Goal: Task Accomplishment & Management: Complete application form

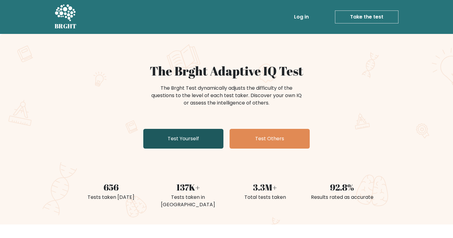
click at [202, 134] on link "Test Yourself" at bounding box center [183, 139] width 80 height 20
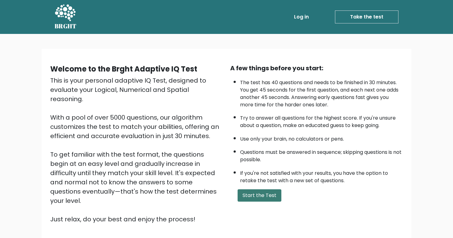
click at [243, 200] on button "Start the Test" at bounding box center [260, 195] width 44 height 12
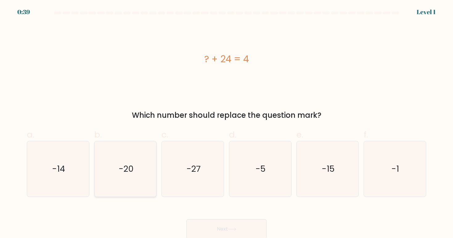
click at [123, 170] on text "-20" at bounding box center [126, 168] width 15 height 11
click at [227, 123] on input "b. -20" at bounding box center [227, 121] width 0 height 4
radio input "true"
click at [197, 226] on button "Next" at bounding box center [226, 229] width 80 height 20
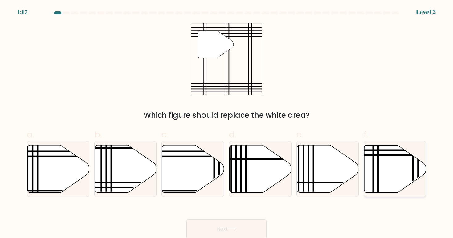
click at [396, 178] on icon at bounding box center [395, 168] width 62 height 47
click at [227, 123] on input "f." at bounding box center [227, 121] width 0 height 4
radio input "true"
click at [259, 227] on button "Next" at bounding box center [226, 229] width 80 height 20
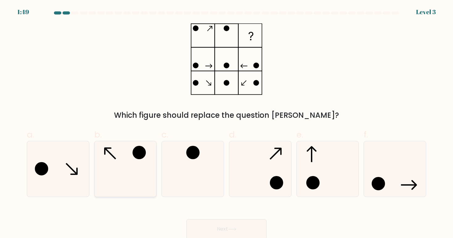
click at [134, 188] on icon at bounding box center [125, 168] width 55 height 55
click at [227, 123] on input "b." at bounding box center [227, 121] width 0 height 4
radio input "true"
click at [201, 223] on button "Next" at bounding box center [226, 229] width 80 height 20
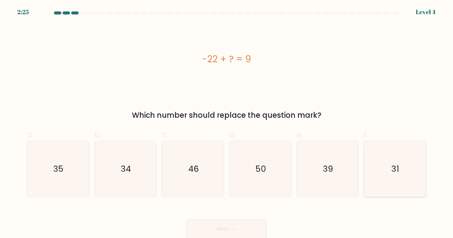
click at [370, 165] on icon "31" at bounding box center [394, 168] width 55 height 55
click at [227, 123] on input "f. 31" at bounding box center [227, 121] width 0 height 4
radio input "true"
click at [231, 230] on icon at bounding box center [232, 228] width 8 height 3
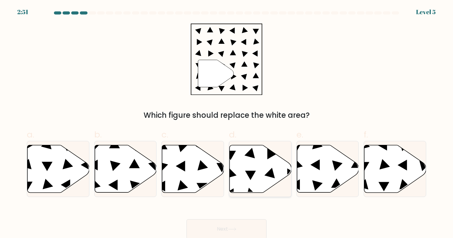
click at [242, 176] on icon at bounding box center [261, 168] width 62 height 47
click at [227, 123] on input "d." at bounding box center [227, 121] width 0 height 4
radio input "true"
click at [239, 221] on button "Next" at bounding box center [226, 229] width 80 height 20
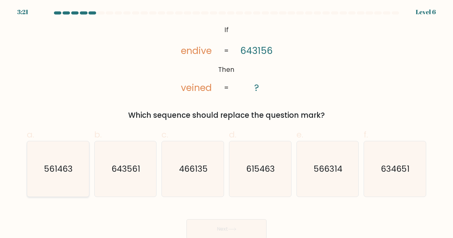
click at [75, 167] on icon "561463" at bounding box center [57, 168] width 55 height 55
click at [227, 123] on input "a. 561463" at bounding box center [227, 121] width 0 height 4
radio input "true"
click at [200, 220] on button "Next" at bounding box center [226, 229] width 80 height 20
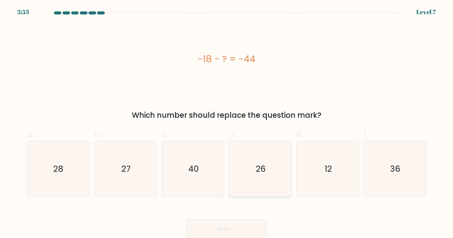
click at [277, 179] on icon "26" at bounding box center [259, 168] width 55 height 55
click at [227, 123] on input "d. 26" at bounding box center [227, 121] width 0 height 4
radio input "true"
click at [245, 221] on button "Next" at bounding box center [226, 229] width 80 height 20
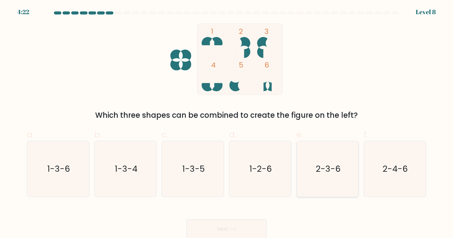
click at [347, 176] on icon "2-3-6" at bounding box center [327, 168] width 55 height 55
click at [227, 123] on input "e. 2-3-6" at bounding box center [227, 121] width 0 height 4
radio input "true"
click at [256, 221] on button "Next" at bounding box center [226, 229] width 80 height 20
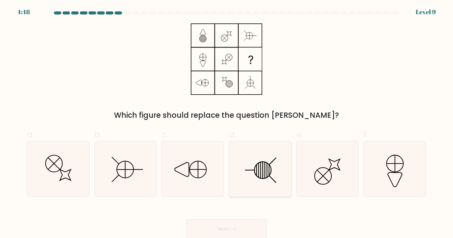
click at [275, 186] on icon at bounding box center [259, 168] width 55 height 55
click at [227, 123] on input "d." at bounding box center [227, 121] width 0 height 4
radio input "true"
click at [258, 222] on button "Next" at bounding box center [226, 229] width 80 height 20
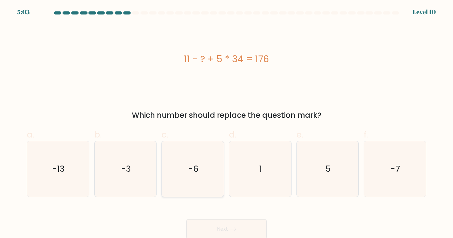
click at [205, 187] on icon "-6" at bounding box center [192, 168] width 55 height 55
click at [227, 123] on input "c. -6" at bounding box center [227, 121] width 0 height 4
radio input "true"
click at [223, 220] on button "Next" at bounding box center [226, 229] width 80 height 20
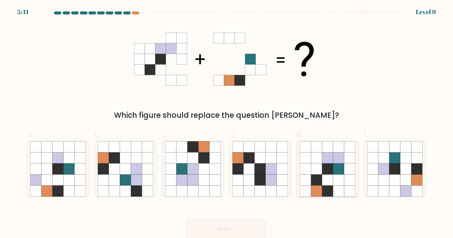
click at [315, 184] on icon at bounding box center [316, 179] width 11 height 11
click at [227, 123] on input "e." at bounding box center [227, 121] width 0 height 4
radio input "true"
click at [257, 227] on button "Next" at bounding box center [226, 229] width 80 height 20
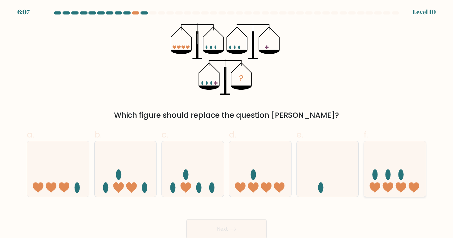
click at [376, 178] on ellipse at bounding box center [375, 174] width 5 height 10
click at [227, 123] on input "f." at bounding box center [227, 121] width 0 height 4
radio input "true"
click at [257, 229] on button "Next" at bounding box center [226, 229] width 80 height 20
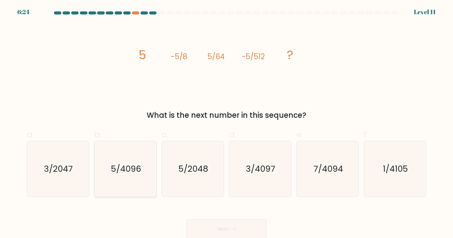
click at [150, 184] on icon "5/4096" at bounding box center [125, 168] width 55 height 55
click at [227, 123] on input "b. 5/4096" at bounding box center [227, 121] width 0 height 4
radio input "true"
click at [204, 222] on button "Next" at bounding box center [226, 229] width 80 height 20
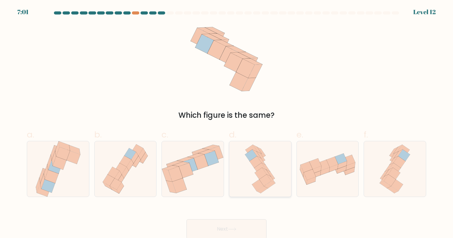
click at [270, 167] on icon at bounding box center [260, 168] width 35 height 55
click at [227, 123] on input "d." at bounding box center [227, 121] width 0 height 4
radio input "true"
click at [232, 222] on button "Next" at bounding box center [226, 229] width 80 height 20
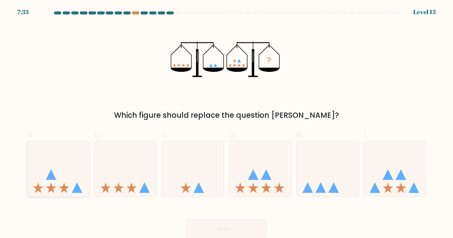
click at [83, 172] on icon at bounding box center [58, 168] width 62 height 51
click at [227, 123] on input "a." at bounding box center [227, 121] width 0 height 4
radio input "true"
click at [194, 225] on button "Next" at bounding box center [226, 229] width 80 height 20
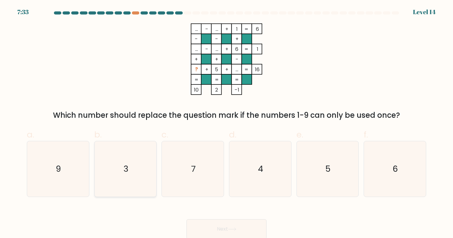
click at [142, 163] on icon "3" at bounding box center [125, 168] width 55 height 55
click at [227, 123] on input "b. 3" at bounding box center [227, 121] width 0 height 4
radio input "true"
click at [204, 223] on button "Next" at bounding box center [226, 229] width 80 height 20
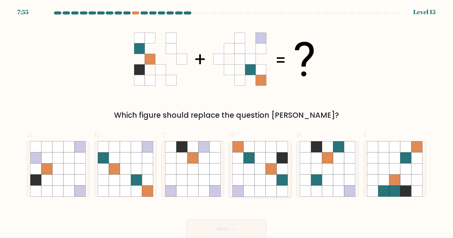
click at [251, 177] on icon at bounding box center [248, 179] width 11 height 11
click at [227, 123] on input "d." at bounding box center [227, 121] width 0 height 4
radio input "true"
click at [223, 224] on button "Next" at bounding box center [226, 229] width 80 height 20
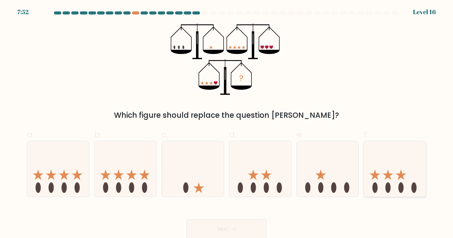
click at [403, 173] on icon at bounding box center [395, 168] width 62 height 51
click at [227, 123] on input "f." at bounding box center [227, 121] width 0 height 4
radio input "true"
click at [236, 223] on button "Next" at bounding box center [226, 229] width 80 height 20
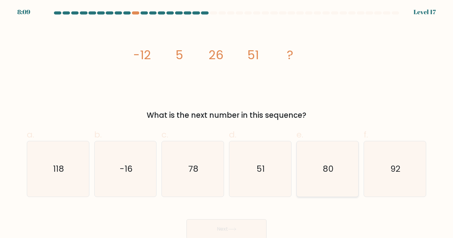
click at [317, 177] on icon "80" at bounding box center [327, 168] width 55 height 55
click at [227, 123] on input "e. 80" at bounding box center [227, 121] width 0 height 4
radio input "true"
click at [247, 225] on button "Next" at bounding box center [226, 229] width 80 height 20
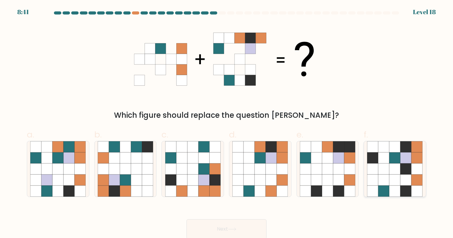
click at [399, 168] on icon at bounding box center [395, 168] width 11 height 11
click at [227, 123] on input "f." at bounding box center [227, 121] width 0 height 4
radio input "true"
click at [196, 171] on icon at bounding box center [192, 168] width 11 height 11
click at [227, 123] on input "c." at bounding box center [227, 121] width 0 height 4
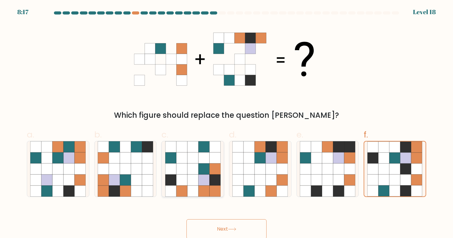
radio input "true"
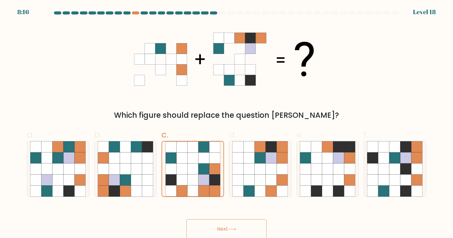
click at [218, 223] on button "Next" at bounding box center [226, 229] width 80 height 20
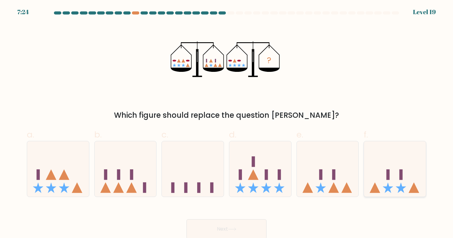
click at [374, 178] on icon at bounding box center [395, 168] width 62 height 51
click at [227, 123] on input "f." at bounding box center [227, 121] width 0 height 4
radio input "true"
click at [258, 227] on button "Next" at bounding box center [226, 229] width 80 height 20
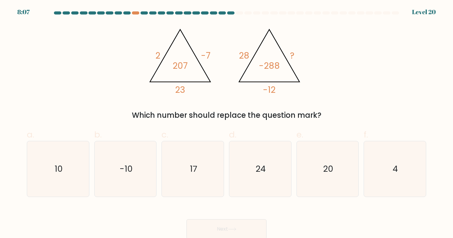
click at [315, 97] on div "@import url('https://fonts.googleapis.com/css?family=Abril+Fatface:400,100,100i…" at bounding box center [226, 71] width 407 height 97
click at [399, 167] on icon "4" at bounding box center [394, 168] width 55 height 55
click at [227, 123] on input "f. 4" at bounding box center [227, 121] width 0 height 4
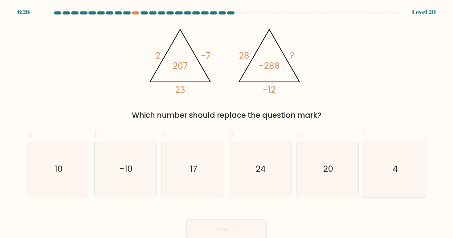
radio input "true"
click at [246, 223] on button "Next" at bounding box center [226, 229] width 80 height 20
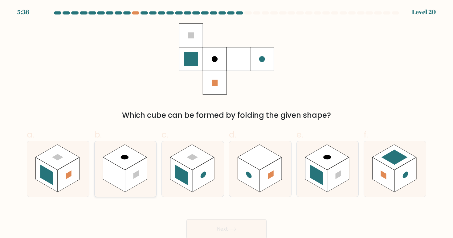
click at [142, 168] on rect at bounding box center [136, 174] width 22 height 35
click at [227, 123] on input "b." at bounding box center [227, 121] width 0 height 4
radio input "true"
click at [211, 227] on button "Next" at bounding box center [226, 229] width 80 height 20
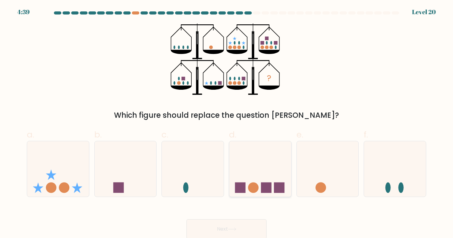
click at [239, 159] on icon at bounding box center [260, 168] width 62 height 51
click at [227, 123] on input "d." at bounding box center [227, 121] width 0 height 4
radio input "true"
click at [220, 222] on button "Next" at bounding box center [226, 229] width 80 height 20
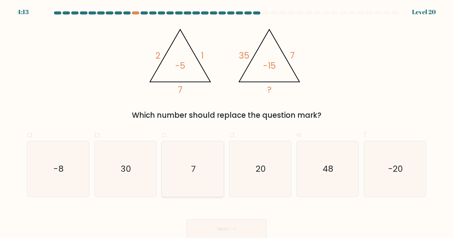
click at [203, 150] on icon "7" at bounding box center [192, 168] width 55 height 55
click at [227, 123] on input "c. 7" at bounding box center [227, 121] width 0 height 4
radio input "true"
click at [203, 150] on icon "7" at bounding box center [193, 168] width 55 height 55
click at [227, 123] on input "c. 7" at bounding box center [227, 121] width 0 height 4
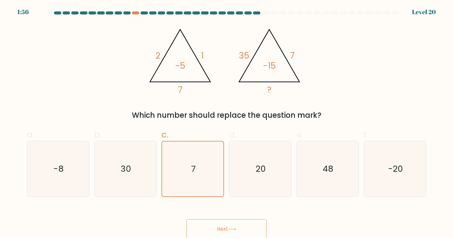
click at [214, 224] on button "Next" at bounding box center [226, 229] width 80 height 20
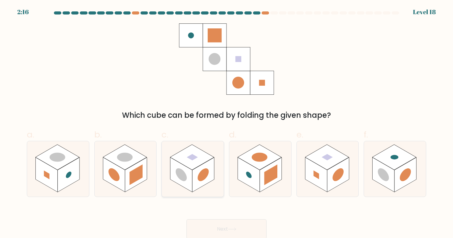
click at [178, 154] on rect at bounding box center [192, 157] width 44 height 25
click at [227, 123] on input "c." at bounding box center [227, 121] width 0 height 4
radio input "true"
click at [197, 224] on button "Next" at bounding box center [226, 229] width 80 height 20
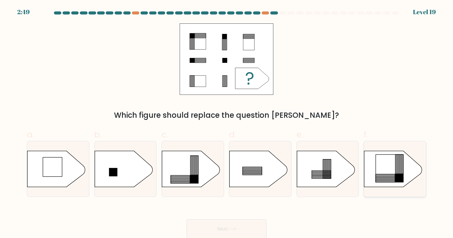
click at [383, 172] on rect at bounding box center [390, 168] width 28 height 28
click at [227, 123] on input "f." at bounding box center [227, 121] width 0 height 4
radio input "true"
click at [260, 230] on button "Next" at bounding box center [226, 229] width 80 height 20
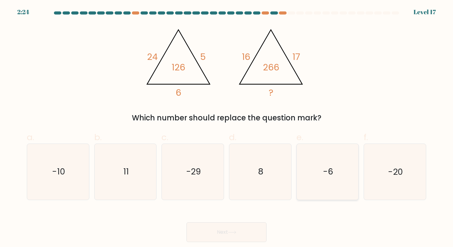
click at [300, 155] on icon "-6" at bounding box center [327, 171] width 55 height 55
click at [227, 127] on input "e. -6" at bounding box center [227, 125] width 0 height 4
radio input "true"
click at [228, 225] on button "Next" at bounding box center [226, 232] width 80 height 20
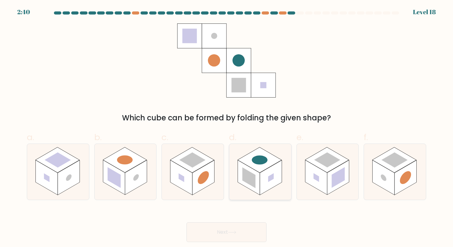
click at [261, 167] on rect at bounding box center [260, 159] width 44 height 25
click at [227, 127] on input "d." at bounding box center [227, 125] width 0 height 4
radio input "true"
click at [233, 234] on button "Next" at bounding box center [226, 232] width 80 height 20
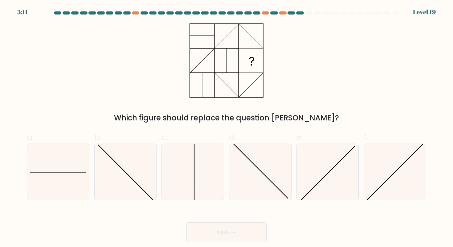
click at [37, 200] on form at bounding box center [226, 126] width 453 height 230
click at [44, 192] on icon at bounding box center [57, 171] width 55 height 55
click at [227, 127] on input "a." at bounding box center [227, 125] width 0 height 4
radio input "true"
click at [199, 231] on button "Next" at bounding box center [226, 232] width 80 height 20
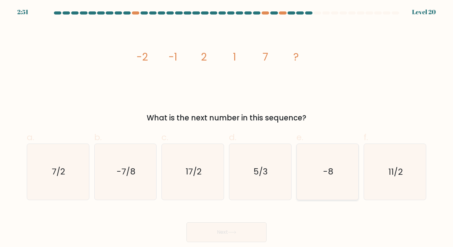
click at [323, 182] on icon "-8" at bounding box center [327, 171] width 55 height 55
click at [227, 127] on input "e. -8" at bounding box center [227, 125] width 0 height 4
radio input "true"
click at [251, 235] on button "Next" at bounding box center [226, 232] width 80 height 20
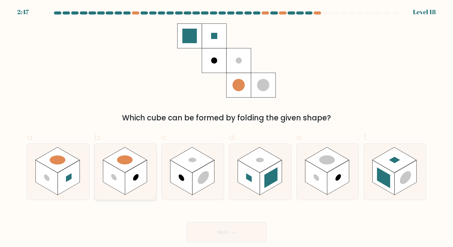
click at [135, 178] on circle at bounding box center [136, 177] width 6 height 9
click at [227, 127] on input "b." at bounding box center [227, 125] width 0 height 4
radio input "true"
click at [190, 229] on button "Next" at bounding box center [226, 232] width 80 height 20
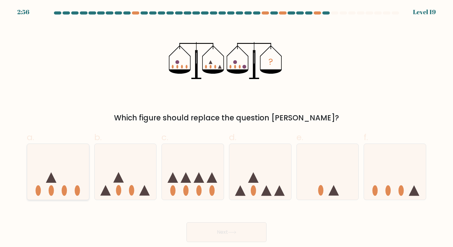
click at [61, 188] on icon at bounding box center [58, 171] width 62 height 51
click at [227, 127] on input "a." at bounding box center [227, 125] width 0 height 4
radio input "true"
click at [195, 230] on button "Next" at bounding box center [226, 232] width 80 height 20
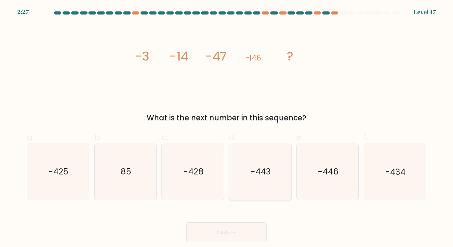
click at [280, 180] on icon "-443" at bounding box center [259, 171] width 55 height 55
click at [227, 127] on input "d. -443" at bounding box center [227, 125] width 0 height 4
radio input "true"
click at [243, 230] on button "Next" at bounding box center [226, 232] width 80 height 20
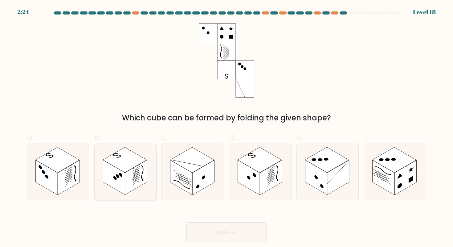
click at [134, 186] on rect at bounding box center [136, 177] width 22 height 35
click at [227, 127] on input "b." at bounding box center [227, 125] width 0 height 4
radio input "true"
click at [196, 226] on button "Next" at bounding box center [226, 232] width 80 height 20
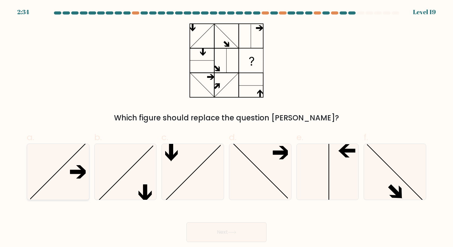
click at [56, 186] on icon at bounding box center [57, 171] width 55 height 55
click at [227, 127] on input "a." at bounding box center [227, 125] width 0 height 4
radio input "true"
click at [205, 231] on button "Next" at bounding box center [226, 232] width 80 height 20
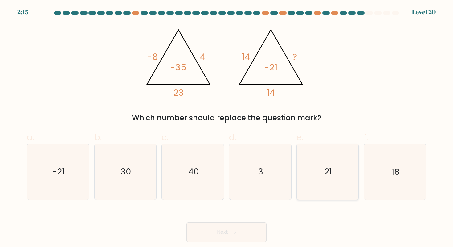
click at [308, 183] on icon "21" at bounding box center [327, 171] width 55 height 55
click at [227, 127] on input "e. 21" at bounding box center [227, 125] width 0 height 4
radio input "true"
click at [255, 226] on button "Next" at bounding box center [226, 232] width 80 height 20
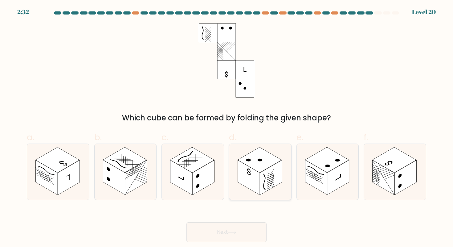
click at [253, 188] on rect at bounding box center [249, 177] width 22 height 35
click at [227, 127] on input "d." at bounding box center [227, 125] width 0 height 4
radio input "true"
click at [246, 230] on button "Next" at bounding box center [226, 232] width 80 height 20
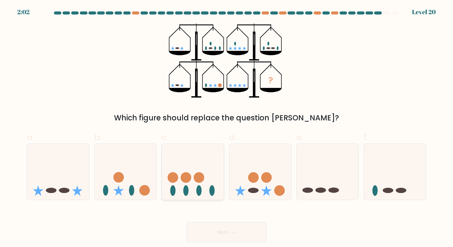
click at [185, 179] on circle at bounding box center [186, 177] width 10 height 10
click at [227, 127] on input "c." at bounding box center [227, 125] width 0 height 4
radio input "true"
click at [204, 231] on button "Next" at bounding box center [226, 232] width 80 height 20
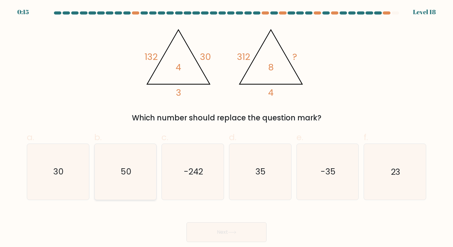
click at [120, 177] on icon "50" at bounding box center [125, 171] width 55 height 55
click at [227, 127] on input "b. 50" at bounding box center [227, 125] width 0 height 4
radio input "true"
click at [127, 181] on icon "50" at bounding box center [125, 171] width 55 height 55
click at [227, 127] on input "b. 50" at bounding box center [227, 125] width 0 height 4
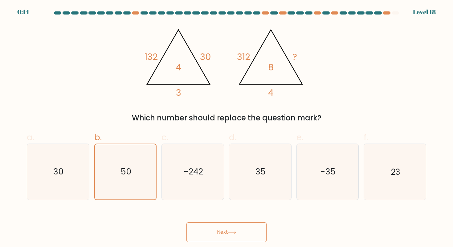
click at [138, 203] on form at bounding box center [226, 126] width 453 height 230
click at [159, 169] on div "c. -242" at bounding box center [192, 165] width 67 height 69
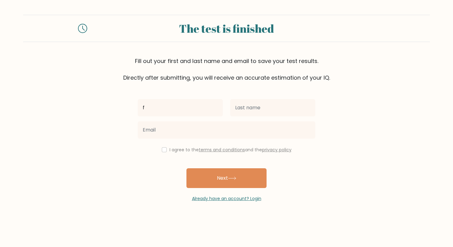
type input "f"
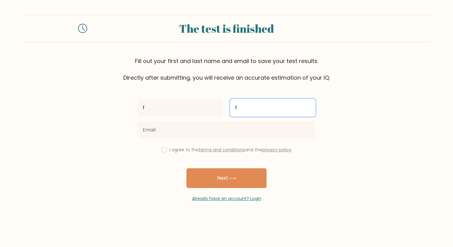
type input "f"
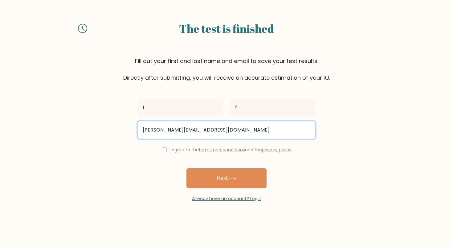
type input "[PERSON_NAME][EMAIL_ADDRESS][DOMAIN_NAME]"
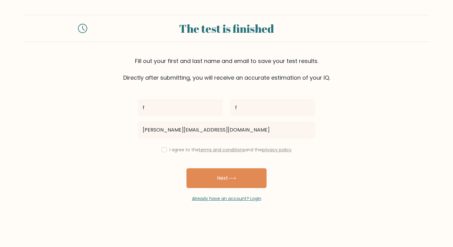
click at [164, 149] on input "checkbox" at bounding box center [164, 149] width 5 height 5
checkbox input "true"
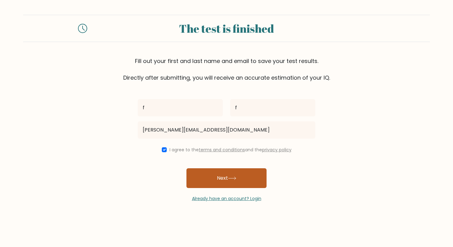
click at [207, 179] on button "Next" at bounding box center [226, 178] width 80 height 20
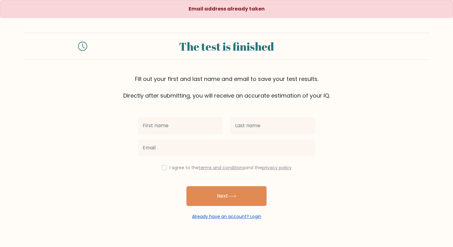
click at [206, 217] on link "Already have an account? Login" at bounding box center [226, 216] width 69 height 6
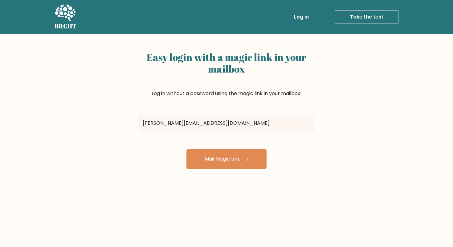
type input "emmett.weiss13@gmail.com"
click at [227, 159] on button "Mail Magic Link" at bounding box center [226, 159] width 80 height 20
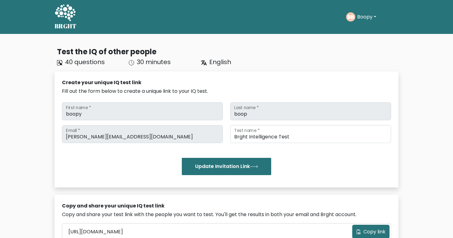
click at [364, 17] on button "Boopy" at bounding box center [366, 17] width 23 height 8
click at [363, 40] on link "Profile" at bounding box center [370, 40] width 49 height 10
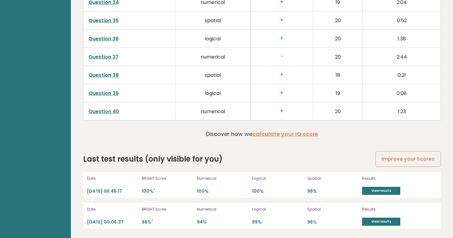
scroll to position [1583, 0]
click at [374, 193] on link "View results" at bounding box center [381, 191] width 38 height 8
click at [385, 223] on link "View results" at bounding box center [381, 222] width 38 height 8
